Goal: Task Accomplishment & Management: Manage account settings

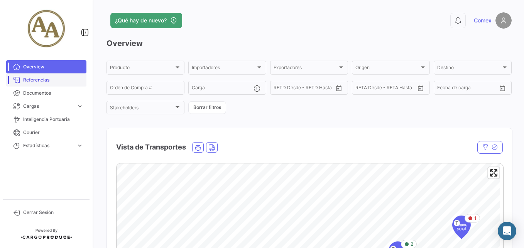
click at [40, 81] on span "Referencias" at bounding box center [53, 79] width 60 height 7
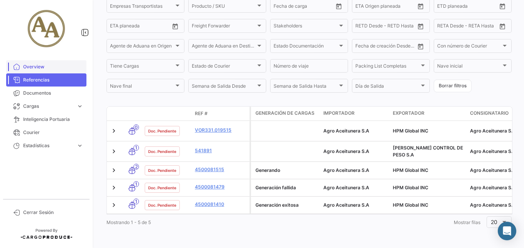
click at [23, 66] on span "Overview" at bounding box center [53, 66] width 60 height 7
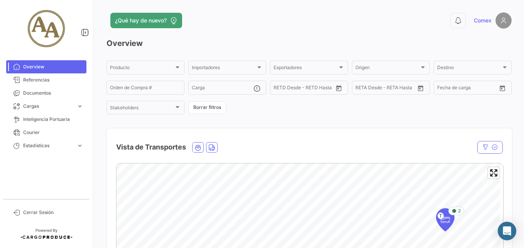
click at [503, 20] on img at bounding box center [504, 20] width 16 height 16
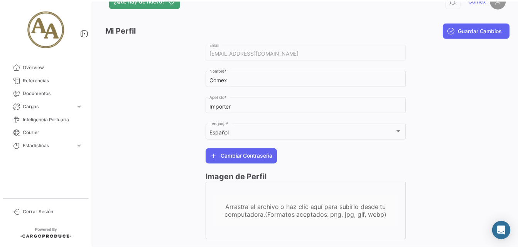
scroll to position [39, 0]
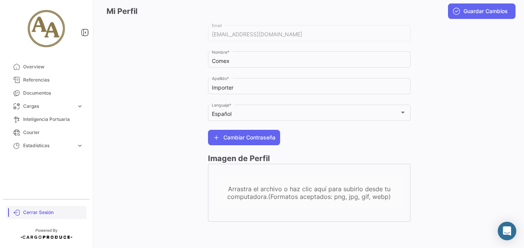
click at [30, 210] on span "Cerrar Sesión" at bounding box center [53, 212] width 60 height 7
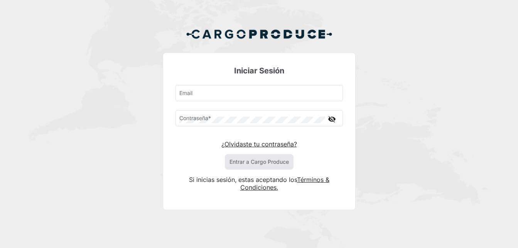
type input "[EMAIL_ADDRESS][DOMAIN_NAME]"
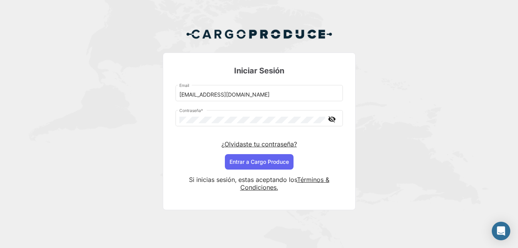
drag, startPoint x: 247, startPoint y: 91, endPoint x: 54, endPoint y: 105, distance: 192.8
click at [54, 105] on div "Iniciar Sesión [EMAIL_ADDRESS][DOMAIN_NAME] Email Contraseña * visibility_off ¿…" at bounding box center [259, 122] width 518 height 244
drag, startPoint x: 253, startPoint y: 97, endPoint x: 130, endPoint y: 108, distance: 123.2
click at [130, 108] on div "Iniciar Sesión [EMAIL_ADDRESS][DOMAIN_NAME] Email Contraseña * visibility_off ¿…" at bounding box center [259, 122] width 518 height 244
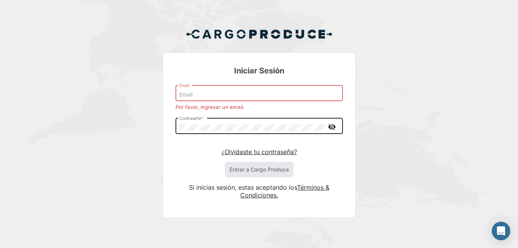
type input "[EMAIL_ADDRESS][DOMAIN_NAME]"
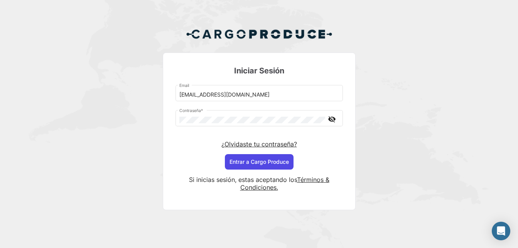
click at [249, 162] on button "Entrar a Cargo Produce" at bounding box center [259, 161] width 69 height 15
